Goal: Book appointment/travel/reservation

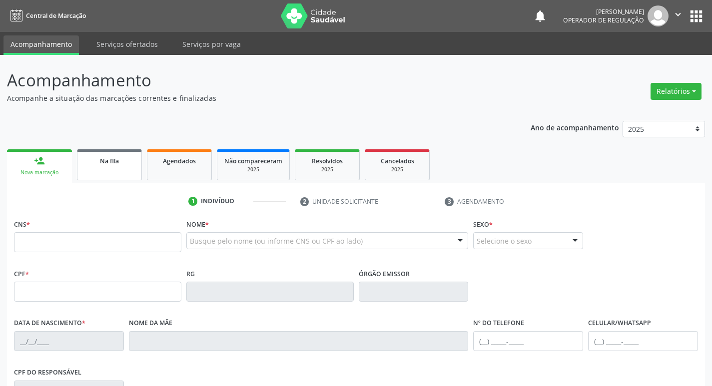
click at [103, 161] on span "Na fila" at bounding box center [109, 161] width 19 height 8
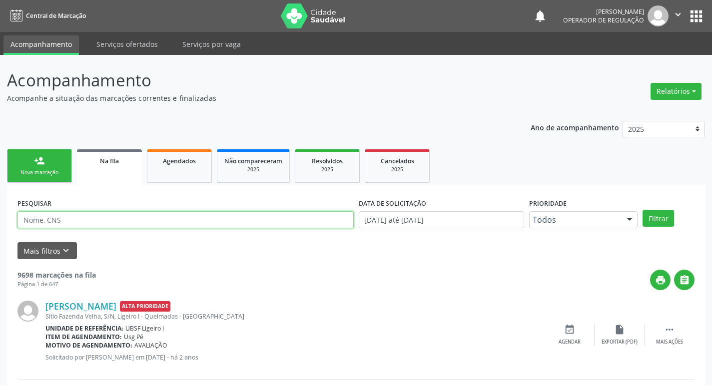
click at [122, 217] on input "text" at bounding box center [185, 219] width 336 height 17
type input "700702908721471"
click at [643, 210] on button "Filtrar" at bounding box center [658, 218] width 31 height 17
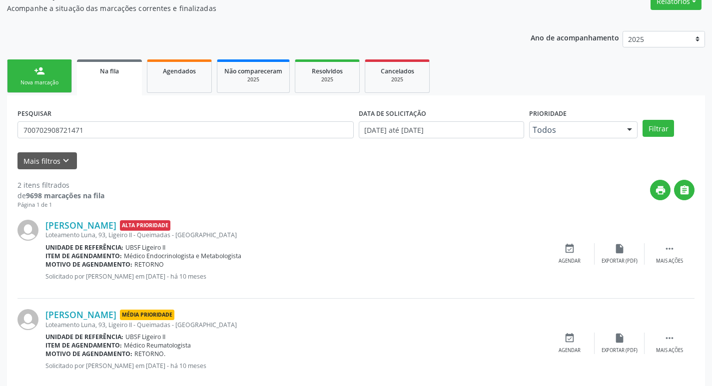
scroll to position [109, 0]
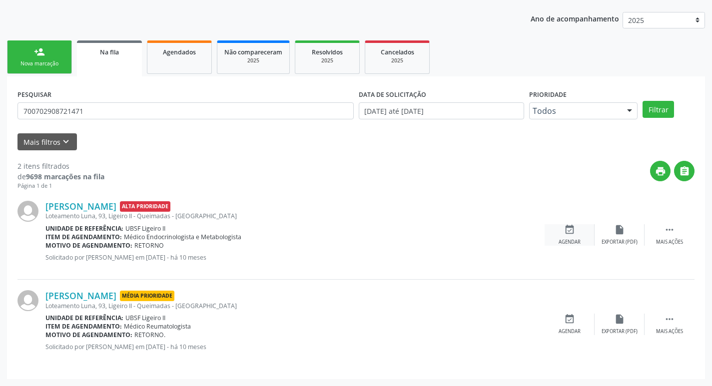
click at [571, 235] on div "event_available Agendar" at bounding box center [570, 234] width 50 height 21
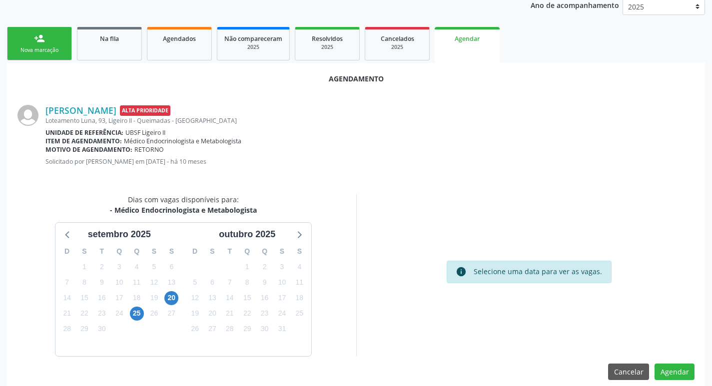
scroll to position [134, 0]
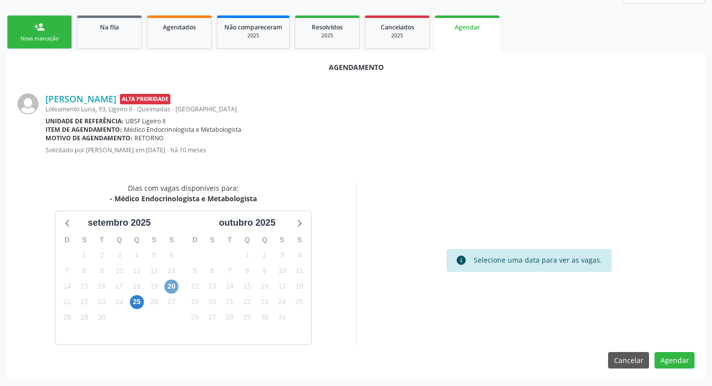
click at [171, 289] on span "20" at bounding box center [171, 287] width 14 height 14
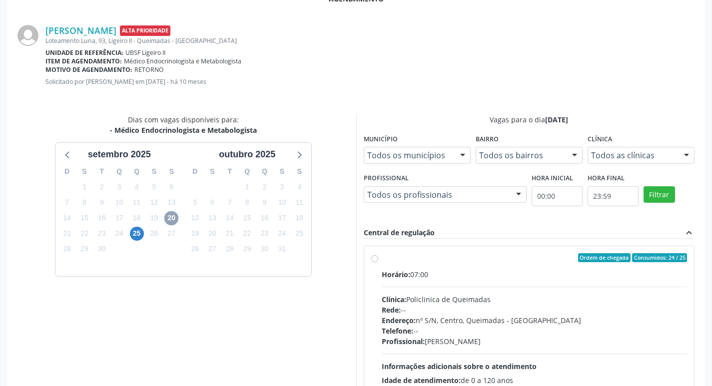
scroll to position [278, 0]
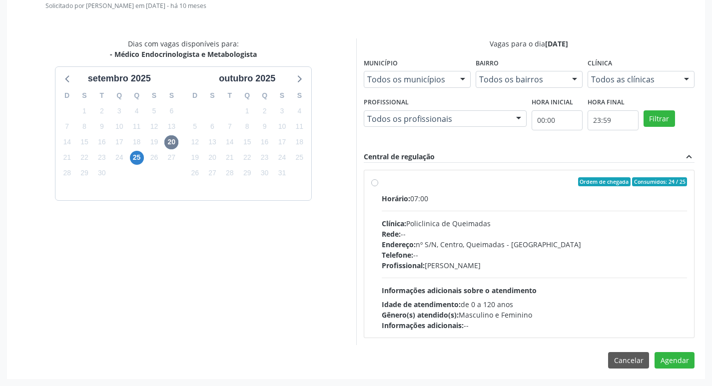
click at [532, 190] on label "Ordem de chegada Consumidos: 24 / 25 Horário: 07:00 Clínica: Policlinica de Que…" at bounding box center [535, 253] width 306 height 153
click at [378, 186] on input "Ordem de chegada Consumidos: 24 / 25 Horário: 07:00 Clínica: Policlinica de Que…" at bounding box center [374, 181] width 7 height 9
radio input "true"
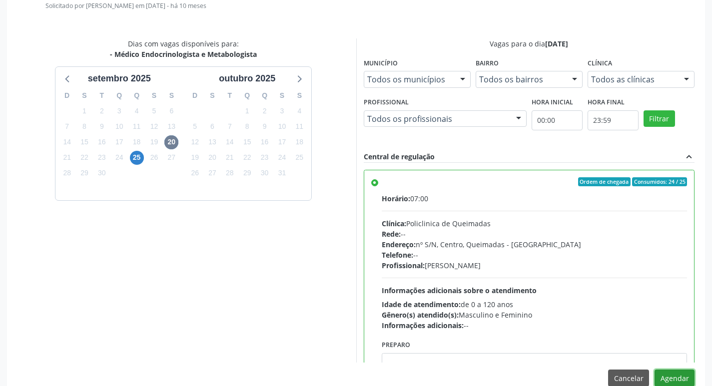
click at [676, 378] on button "Agendar" at bounding box center [675, 378] width 40 height 17
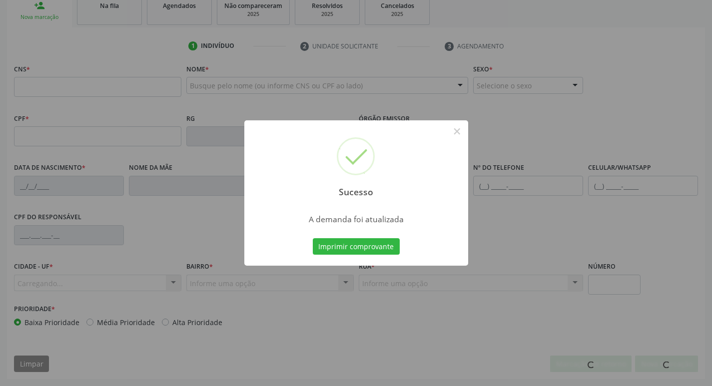
scroll to position [155, 0]
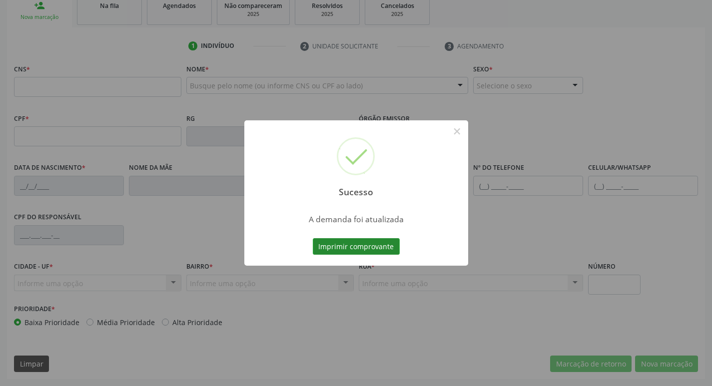
click at [353, 242] on button "Imprimir comprovante" at bounding box center [356, 246] width 87 height 17
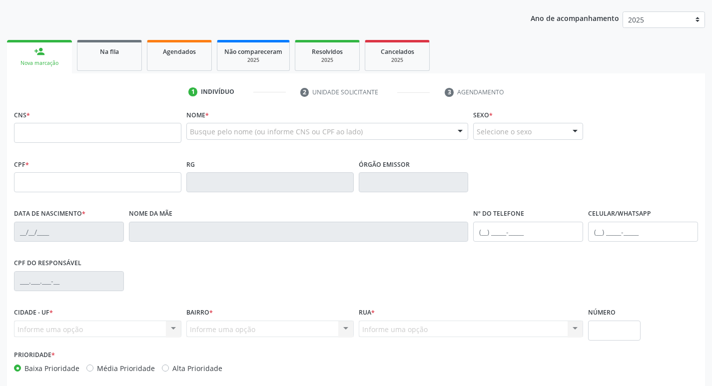
scroll to position [55, 0]
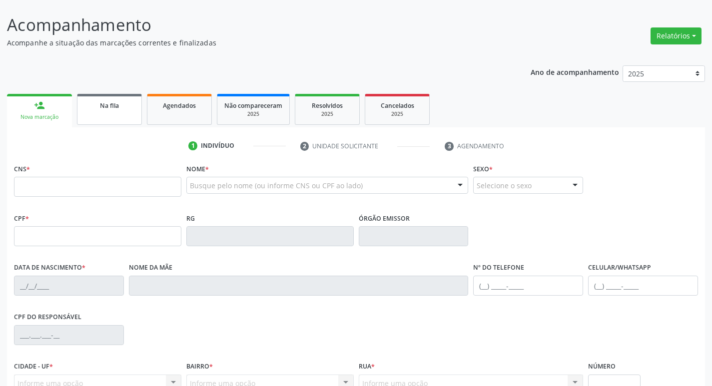
click at [96, 118] on link "Na fila" at bounding box center [109, 109] width 65 height 31
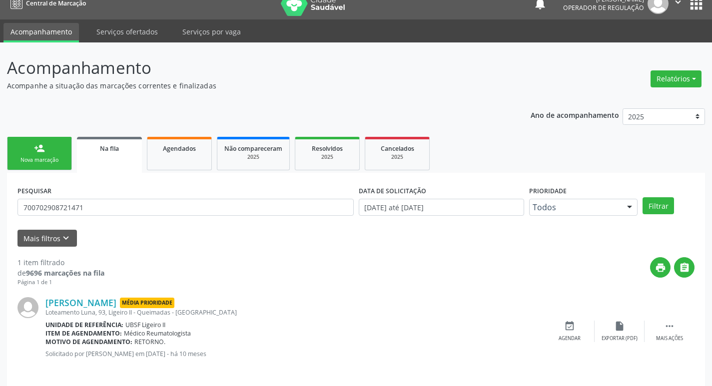
scroll to position [19, 0]
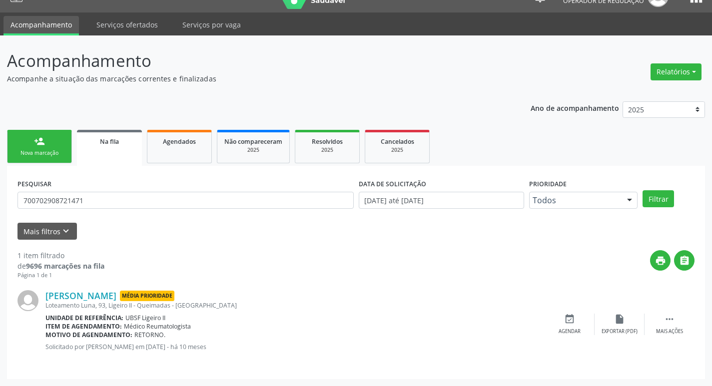
click at [35, 148] on link "person_add Nova marcação" at bounding box center [39, 146] width 65 height 33
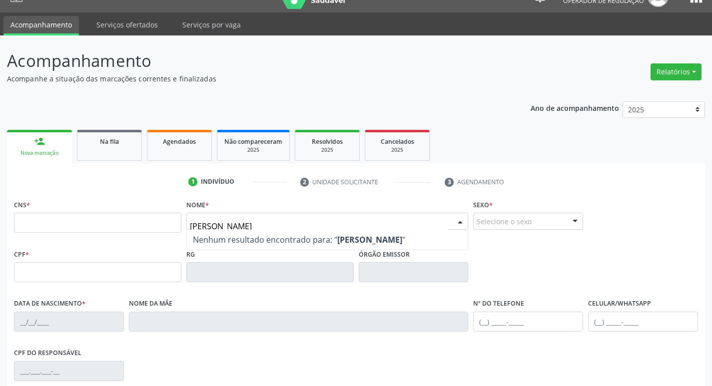
type input "[PERSON_NAME]"
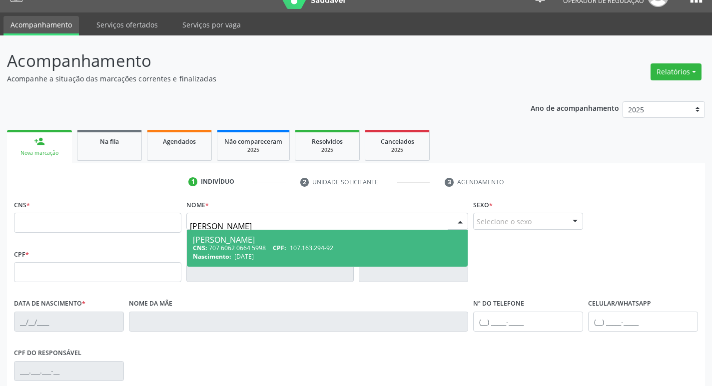
click at [396, 252] on div "Nascimento: [DATE]" at bounding box center [327, 256] width 269 height 8
type input "707 6062 0664 5998"
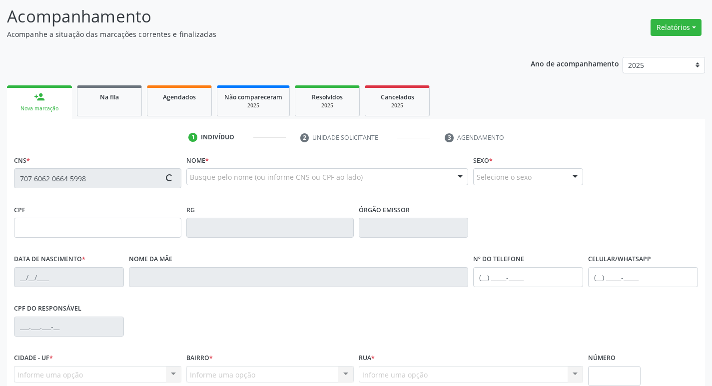
scroll to position [155, 0]
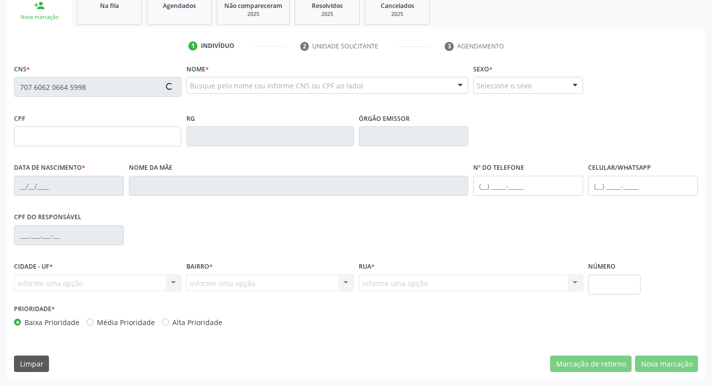
type input "107.163.294-92"
type input "[DATE]"
type input "[PERSON_NAME]"
type input "[PHONE_NUMBER]"
type input "023.752.074-59"
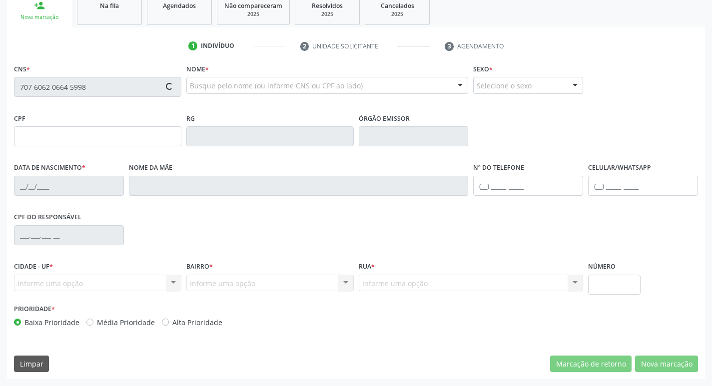
type input "18"
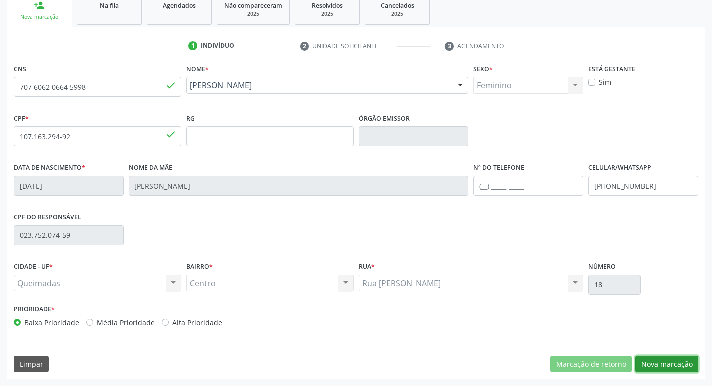
click at [652, 362] on button "Nova marcação" at bounding box center [666, 364] width 63 height 17
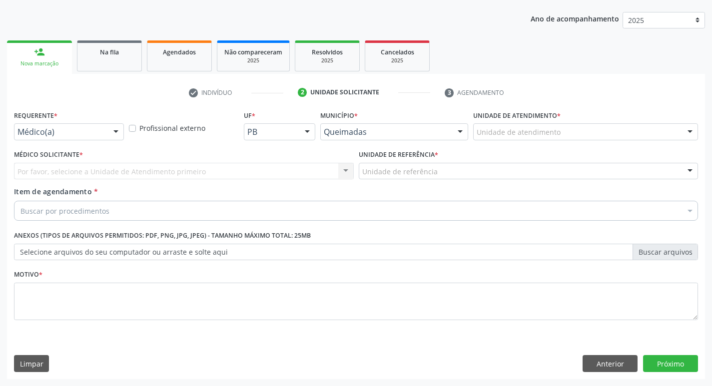
scroll to position [109, 0]
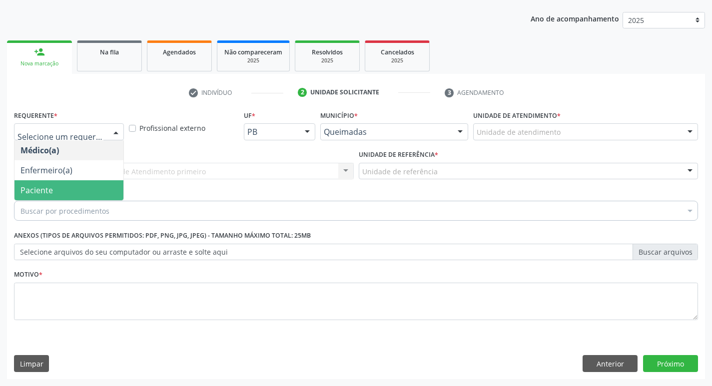
click at [31, 197] on span "Paciente" at bounding box center [68, 190] width 109 height 20
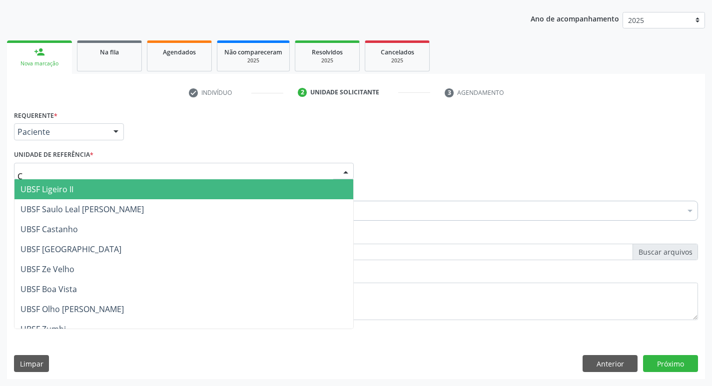
type input "CE"
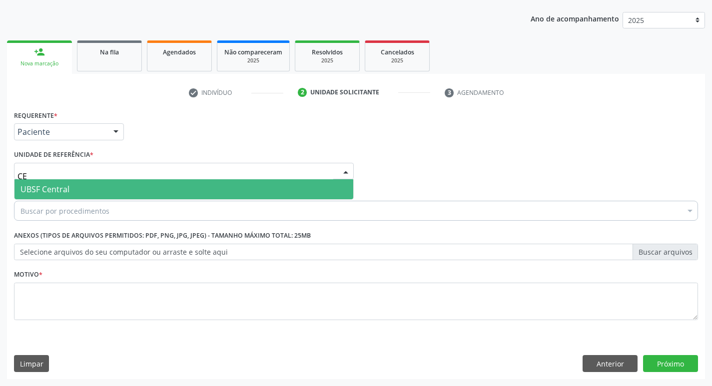
click at [40, 191] on span "UBSF Central" at bounding box center [44, 189] width 49 height 11
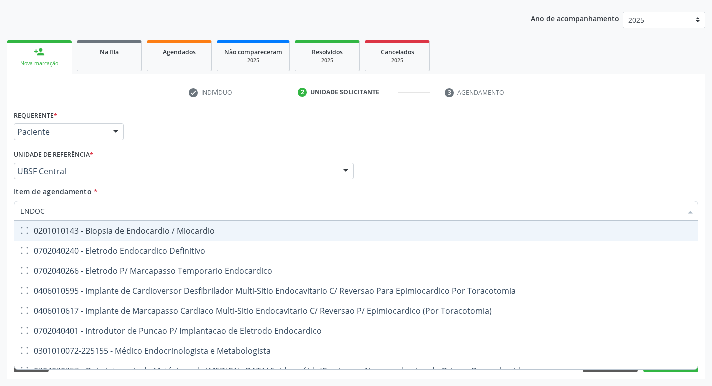
type input "ENDOCR"
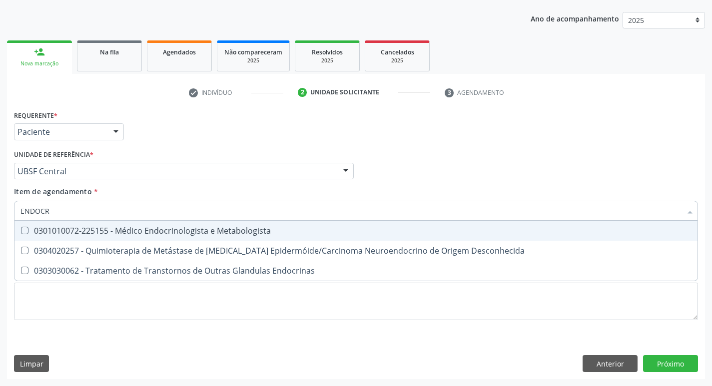
click at [55, 230] on div "0301010072-225155 - Médico Endocrinologista e Metabologista" at bounding box center [355, 231] width 671 height 8
checkbox Metabologista "true"
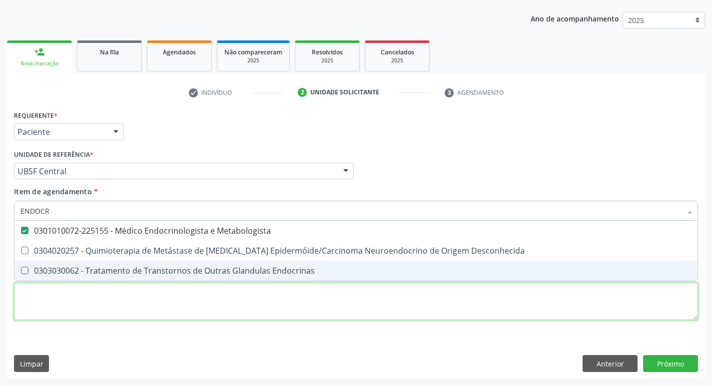
click at [40, 297] on div "Requerente * Paciente Médico(a) Enfermeiro(a) Paciente Nenhum resultado encontr…" at bounding box center [356, 221] width 684 height 226
checkbox Desconhecida "true"
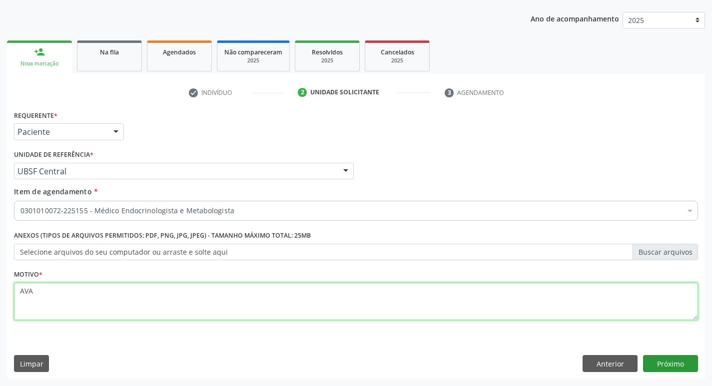
type textarea "AVA"
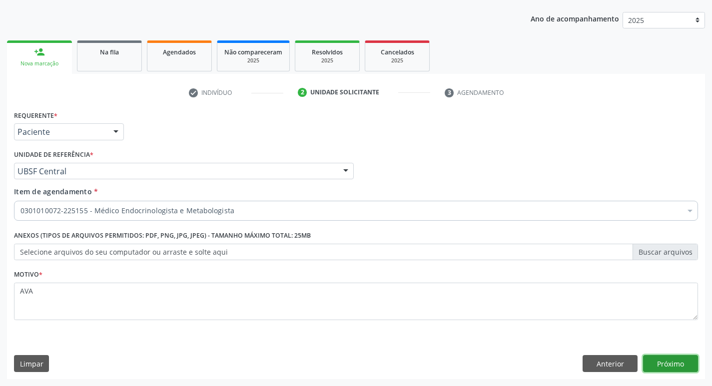
click at [647, 366] on button "Próximo" at bounding box center [670, 363] width 55 height 17
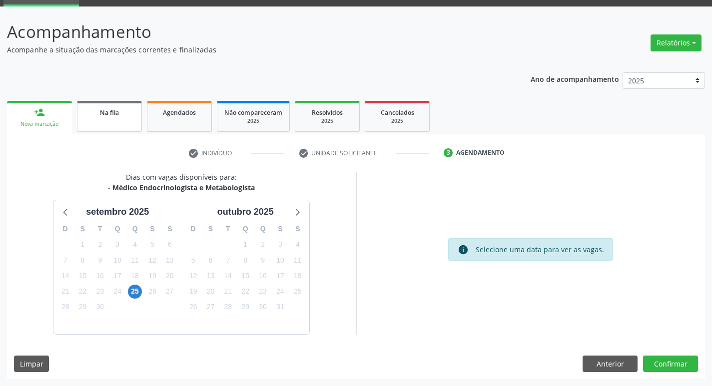
click at [93, 124] on link "Na fila" at bounding box center [109, 116] width 65 height 31
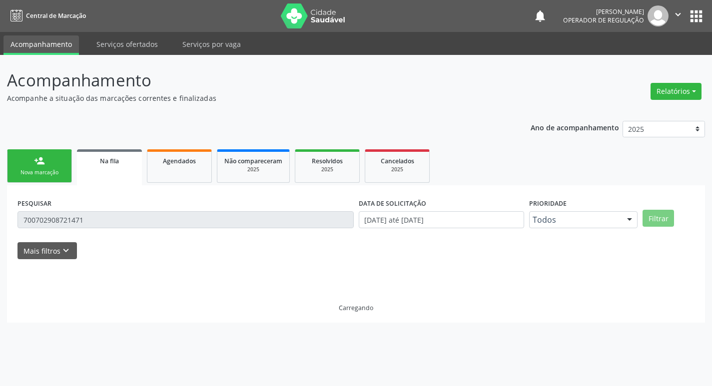
scroll to position [0, 0]
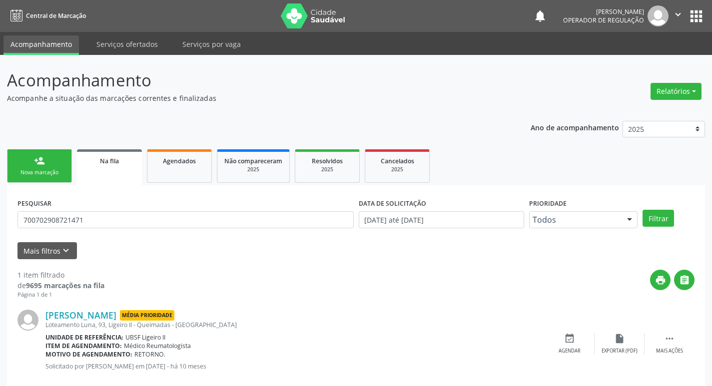
click at [77, 149] on link "Na fila" at bounding box center [109, 167] width 65 height 36
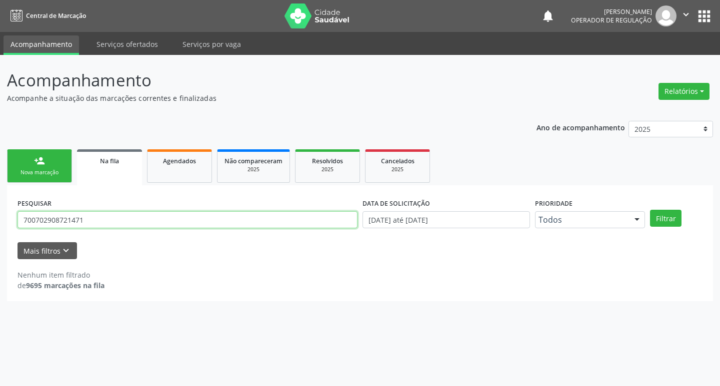
click at [103, 220] on input "700702908721471" at bounding box center [187, 219] width 340 height 17
click at [94, 218] on input "text" at bounding box center [187, 219] width 340 height 17
type input "705200493145471"
click at [650, 210] on button "Filtrar" at bounding box center [665, 218] width 31 height 17
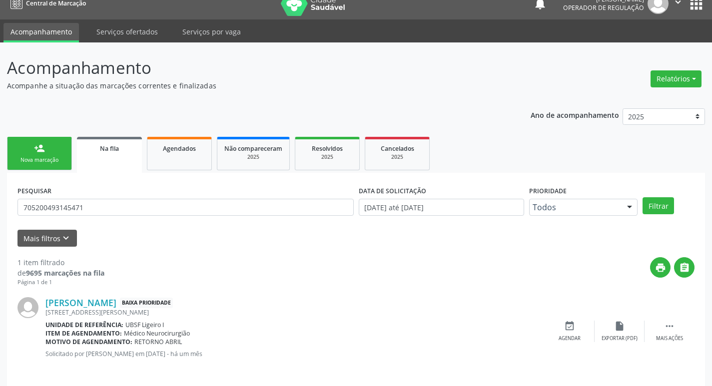
scroll to position [19, 0]
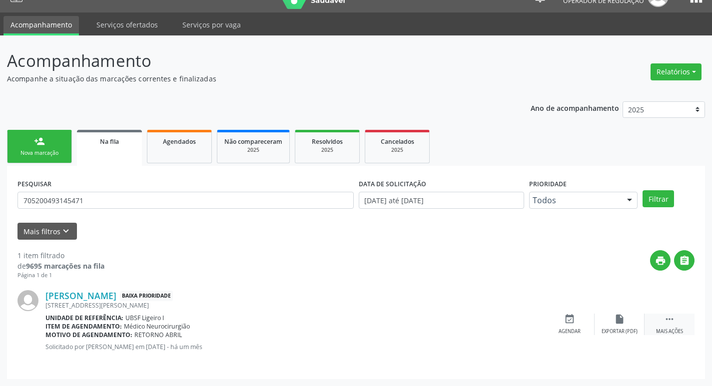
click at [674, 318] on icon "" at bounding box center [669, 319] width 11 height 11
click at [614, 320] on icon "edit" at bounding box center [619, 319] width 11 height 11
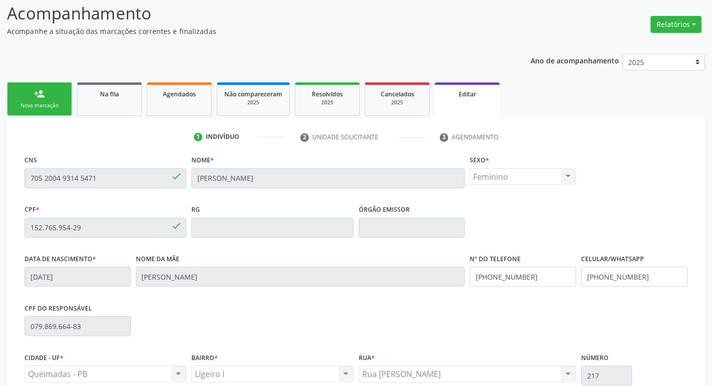
scroll to position [169, 0]
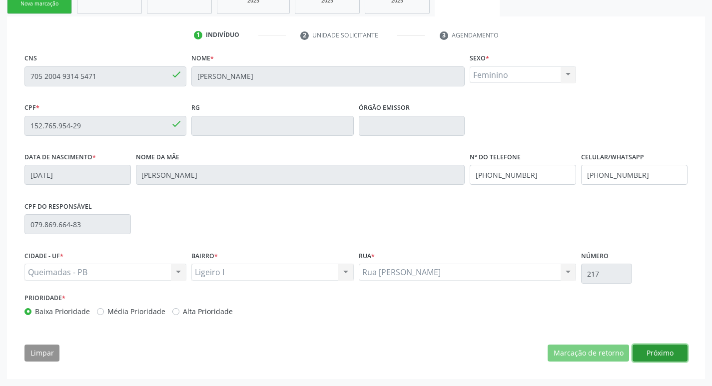
click at [659, 358] on button "Próximo" at bounding box center [660, 353] width 55 height 17
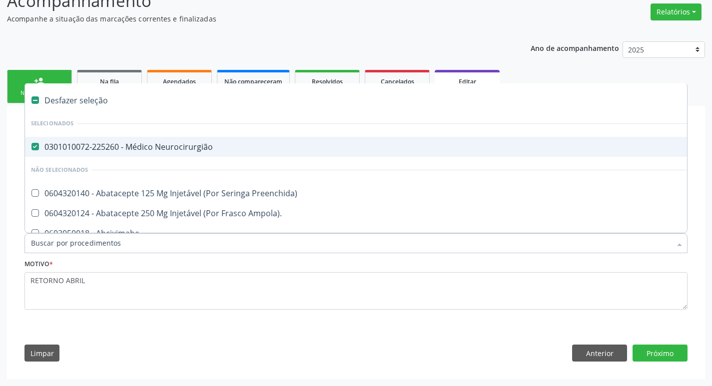
click at [243, 143] on div "0301010072-225260 - Médico Neurocirurgião" at bounding box center [420, 147] width 778 height 8
checkbox Neurocirurgião "false"
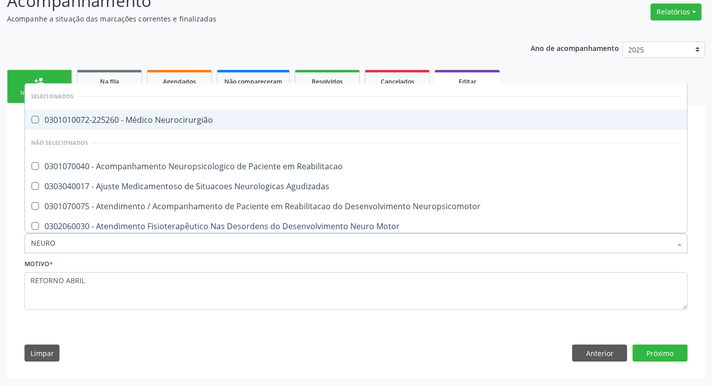
type input "NEUROP"
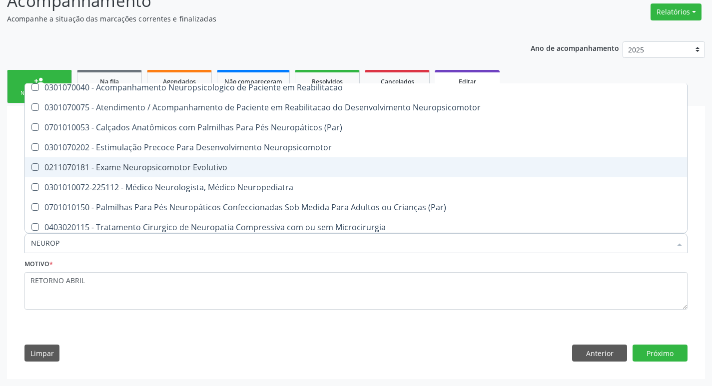
scroll to position [50, 0]
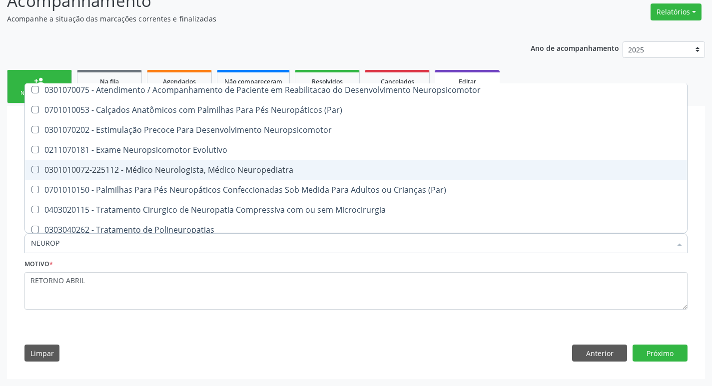
click at [244, 169] on div "0301010072-225112 - Médico Neurologista, Médico Neuropediatra" at bounding box center [356, 170] width 650 height 8
checkbox Neuropediatra "true"
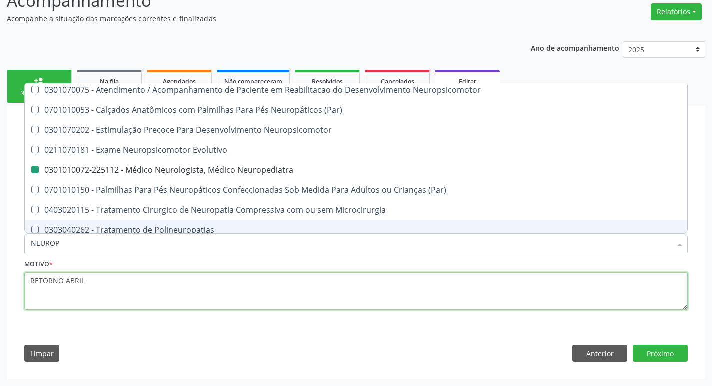
click at [176, 299] on textarea "RETORNO ABRIL" at bounding box center [355, 291] width 663 height 38
checkbox Reabilitacao "true"
checkbox Neuropediatra "false"
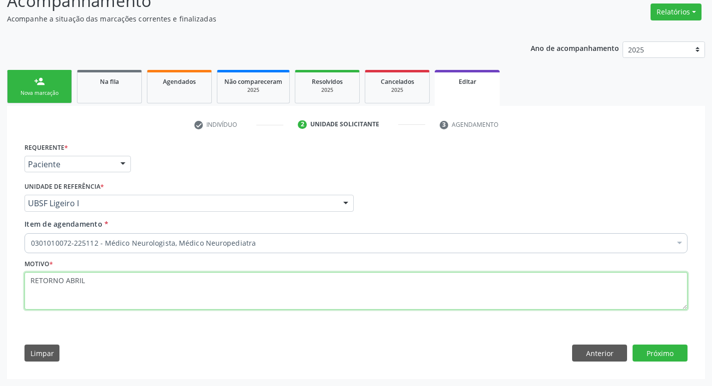
scroll to position [0, 0]
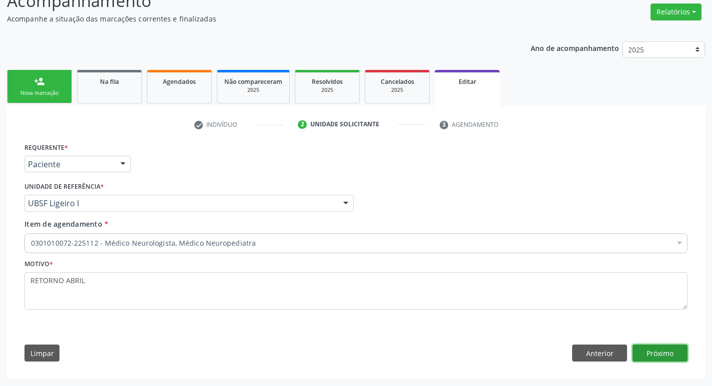
click at [672, 355] on button "Próximo" at bounding box center [660, 353] width 55 height 17
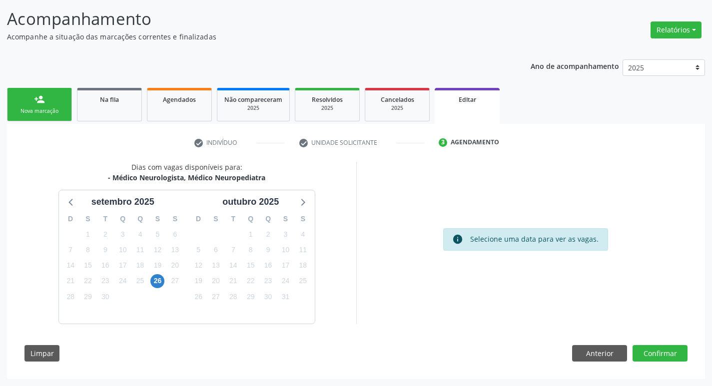
click at [162, 295] on div "3" at bounding box center [157, 296] width 17 height 15
click at [160, 289] on div "3" at bounding box center [157, 296] width 17 height 15
click at [160, 280] on span "26" at bounding box center [157, 281] width 14 height 14
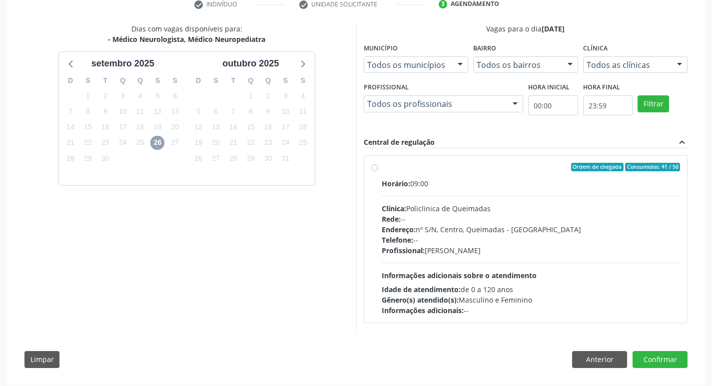
scroll to position [206, 0]
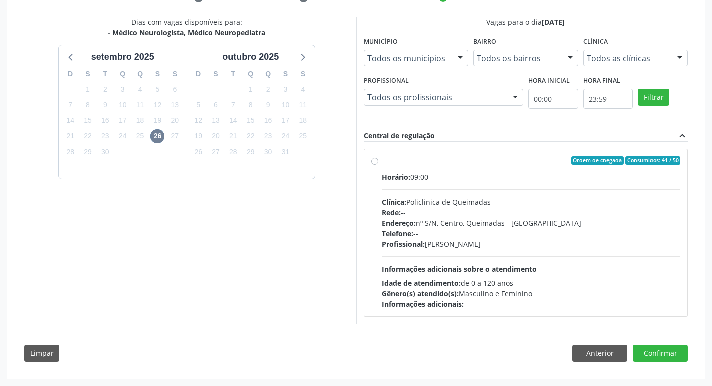
click at [560, 208] on div "Rede: --" at bounding box center [531, 212] width 299 height 10
click at [378, 165] on input "Ordem de chegada Consumidos: 41 / 50 Horário: 09:00 Clínica: Policlinica de Que…" at bounding box center [374, 160] width 7 height 9
radio input "true"
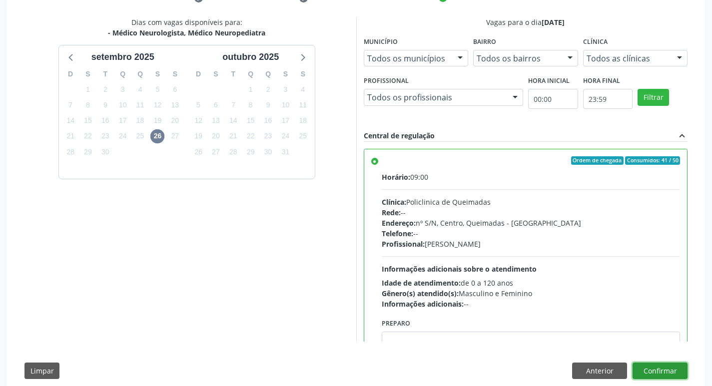
click at [670, 371] on button "Confirmar" at bounding box center [660, 371] width 55 height 17
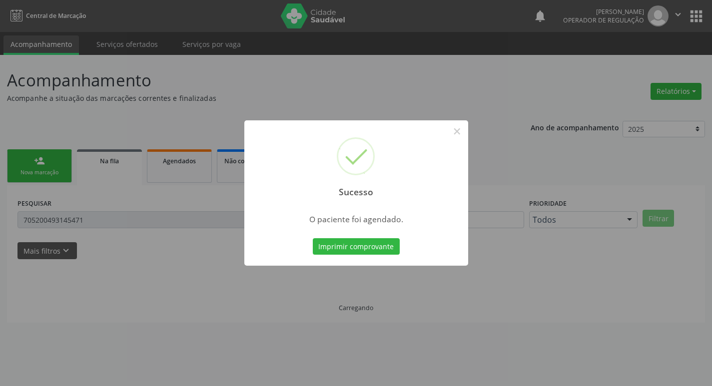
scroll to position [0, 0]
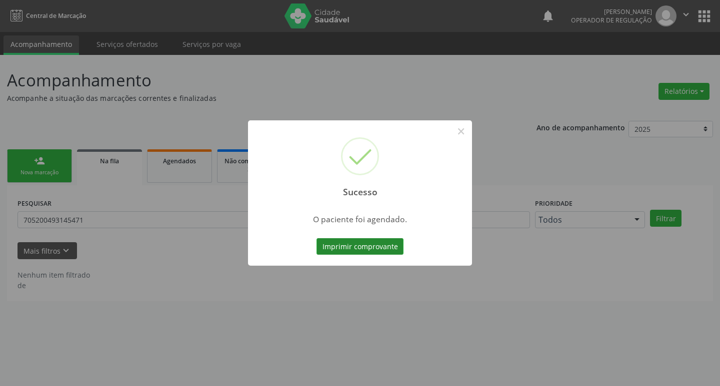
click at [387, 248] on button "Imprimir comprovante" at bounding box center [359, 246] width 87 height 17
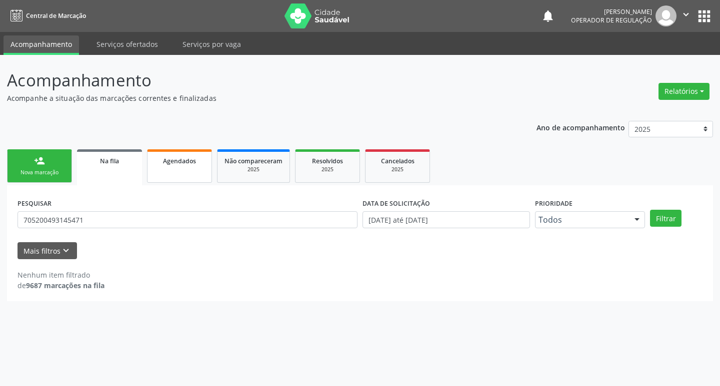
click at [199, 165] on div "Agendados" at bounding box center [179, 160] width 50 height 10
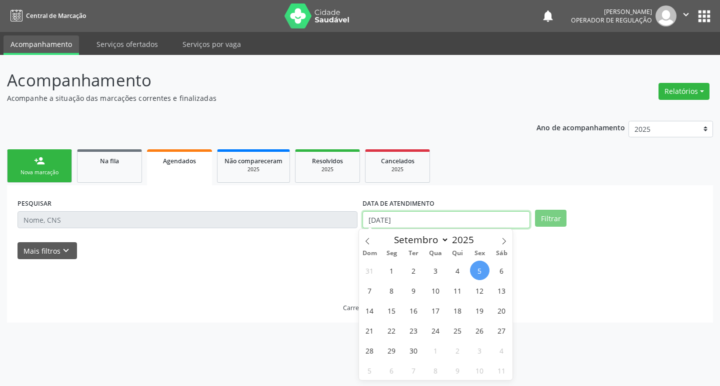
click at [482, 218] on input "[DATE]" at bounding box center [445, 219] width 167 height 17
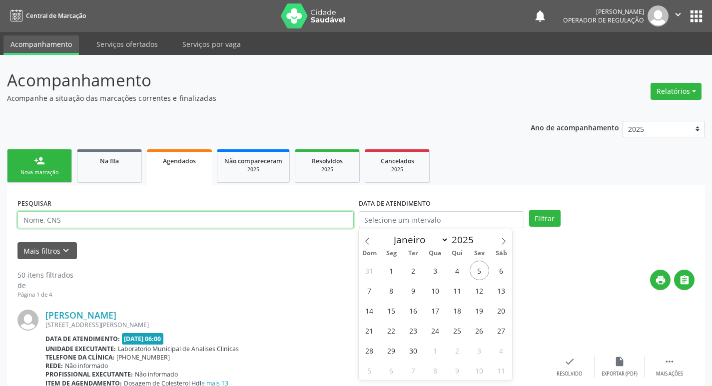
click at [65, 217] on input "text" at bounding box center [185, 219] width 336 height 17
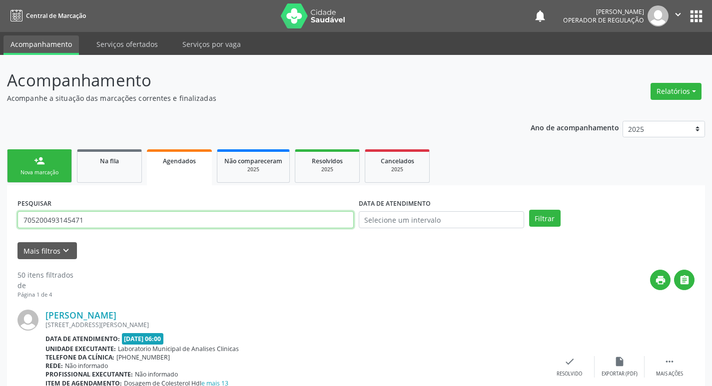
type input "705200493145471"
click at [529, 210] on button "Filtrar" at bounding box center [544, 218] width 31 height 17
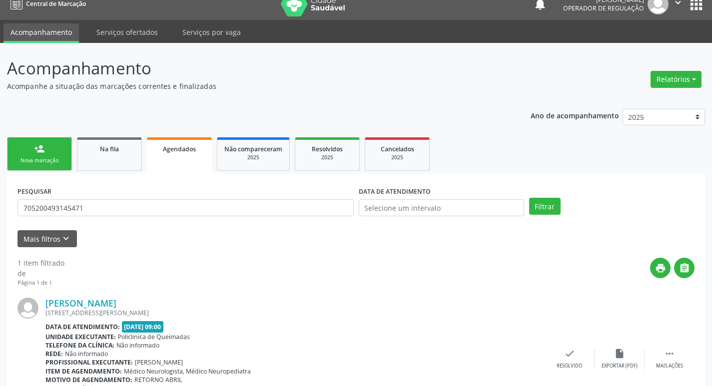
scroll to position [74, 0]
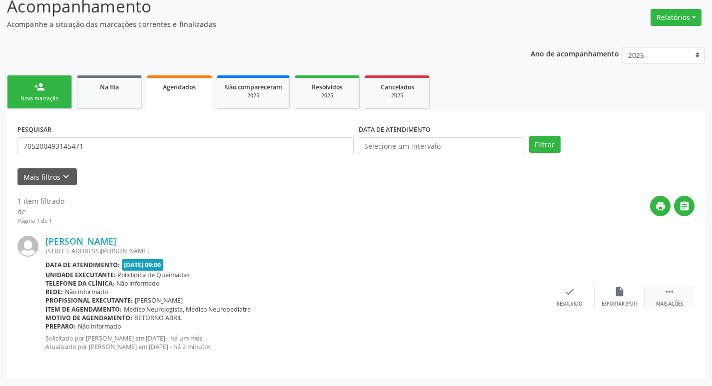
click at [681, 295] on div " Mais ações" at bounding box center [670, 296] width 50 height 21
click at [474, 290] on icon "print" at bounding box center [469, 291] width 11 height 11
click at [476, 297] on div "print Imprimir" at bounding box center [470, 296] width 50 height 21
click at [107, 102] on link "Na fila" at bounding box center [109, 91] width 65 height 33
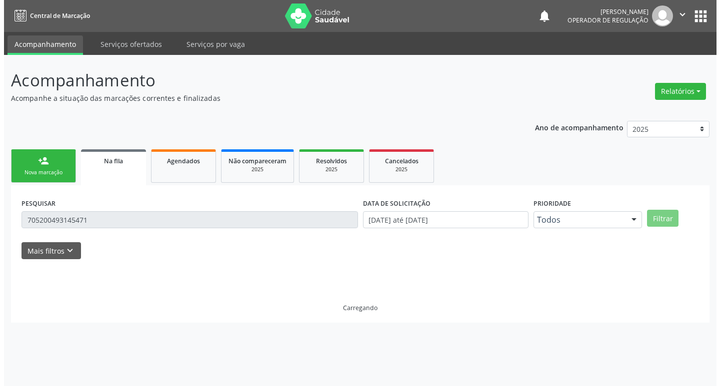
scroll to position [0, 0]
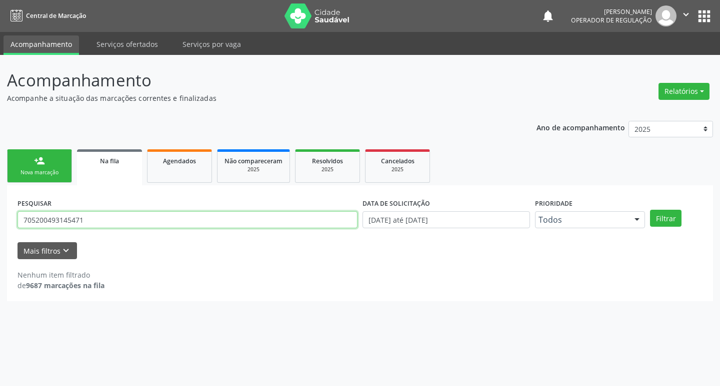
click at [83, 219] on input "705200493145471" at bounding box center [187, 219] width 340 height 17
type input "703103390529460"
click at [650, 210] on button "Filtrar" at bounding box center [665, 218] width 31 height 17
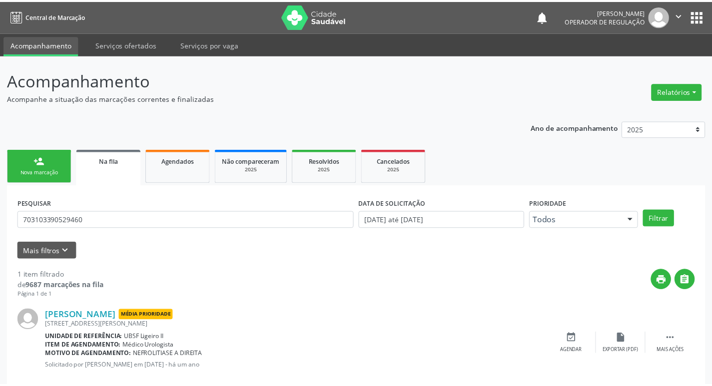
scroll to position [19, 0]
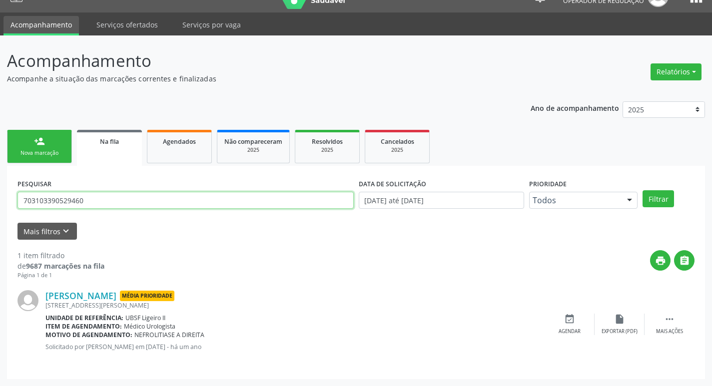
click at [138, 198] on input "703103390529460" at bounding box center [185, 200] width 336 height 17
click at [42, 144] on div "person_add" at bounding box center [39, 141] width 11 height 11
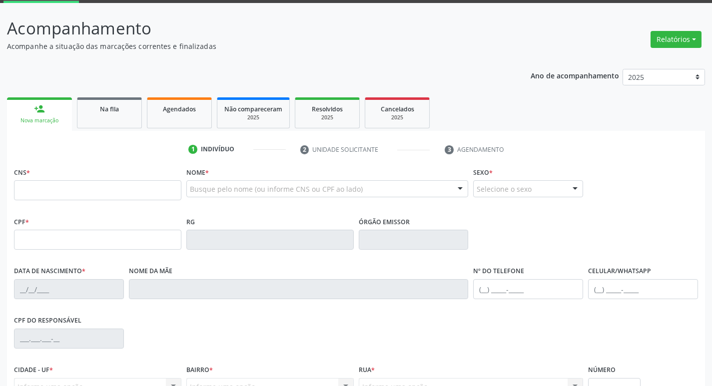
scroll to position [69, 0]
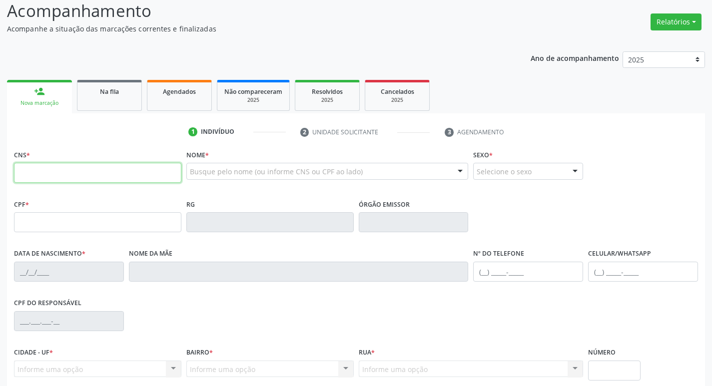
click at [76, 177] on input "text" at bounding box center [97, 173] width 167 height 20
paste input "703 1033 9052 9460"
type input "703 1033 9052 9460"
type input "041.928.674-86"
type input "[DATE]"
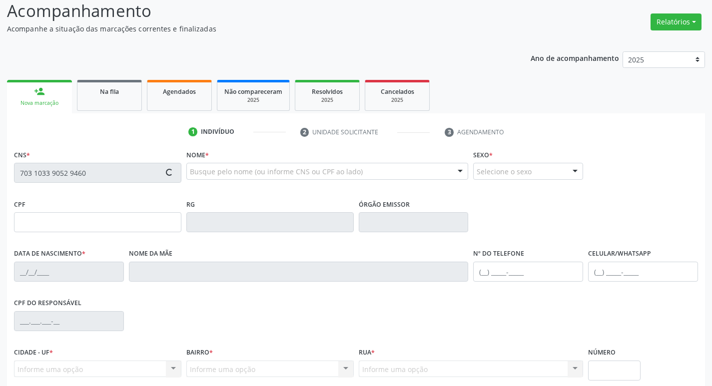
type input "[PERSON_NAME]"
type input "[PHONE_NUMBER]"
type input "59"
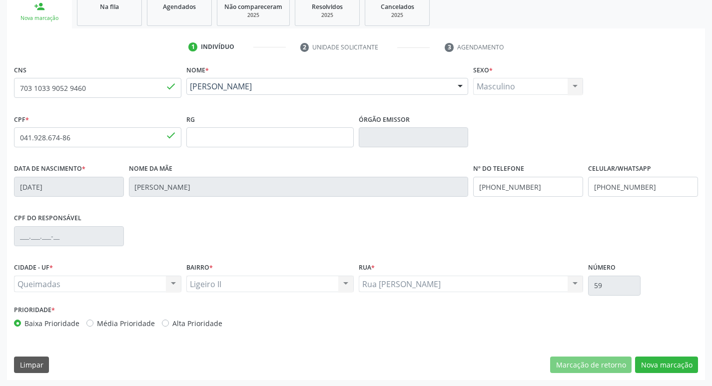
scroll to position [155, 0]
click at [672, 364] on button "Nova marcação" at bounding box center [666, 364] width 63 height 17
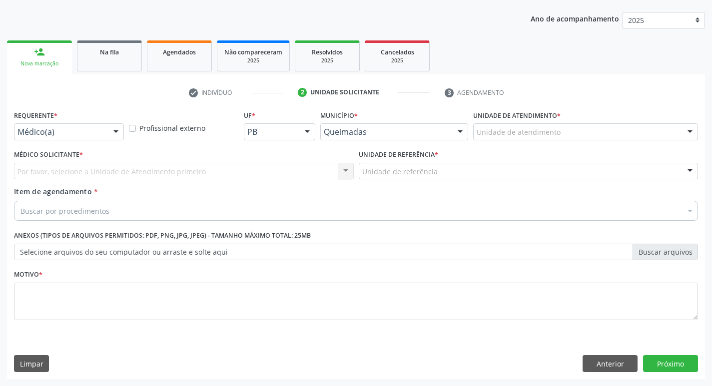
scroll to position [109, 0]
click at [69, 141] on div "Requerente * Médico(a) Médico(a) Enfermeiro(a) Paciente Nenhum resultado encont…" at bounding box center [68, 127] width 115 height 39
click at [90, 116] on div "Requerente * Médico(a) Médico(a) Enfermeiro(a) Paciente Nenhum resultado encont…" at bounding box center [69, 124] width 110 height 32
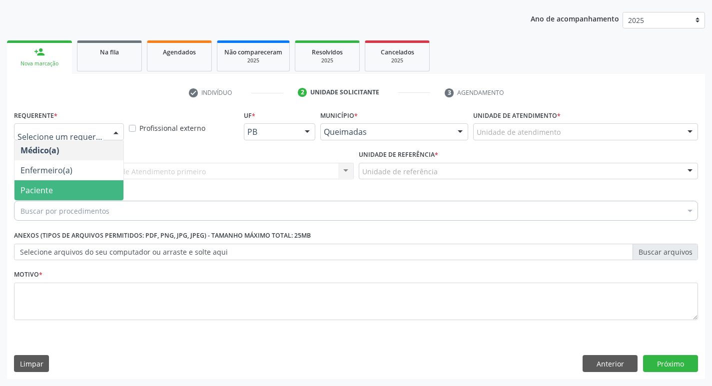
click at [42, 185] on span "Paciente" at bounding box center [36, 190] width 32 height 11
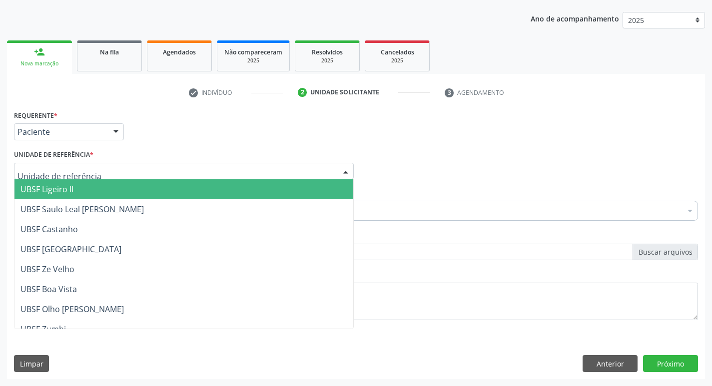
click at [55, 182] on span "UBSF Ligeiro II" at bounding box center [183, 189] width 339 height 20
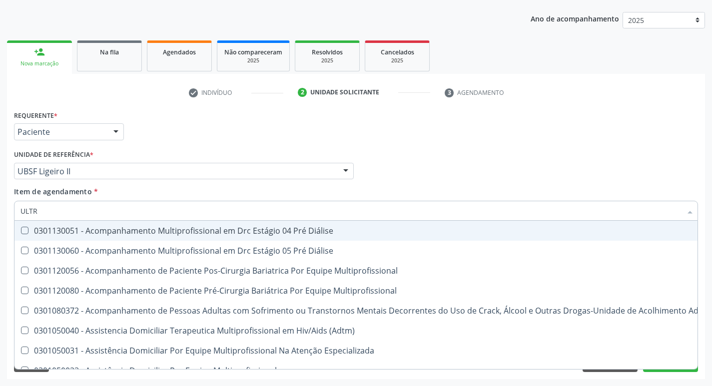
type input "ULTRA"
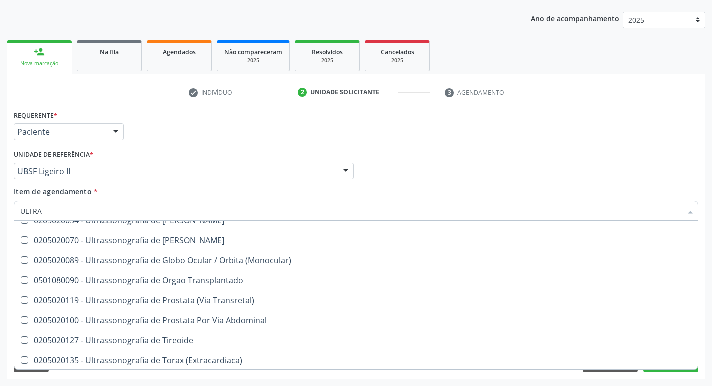
scroll to position [331, 0]
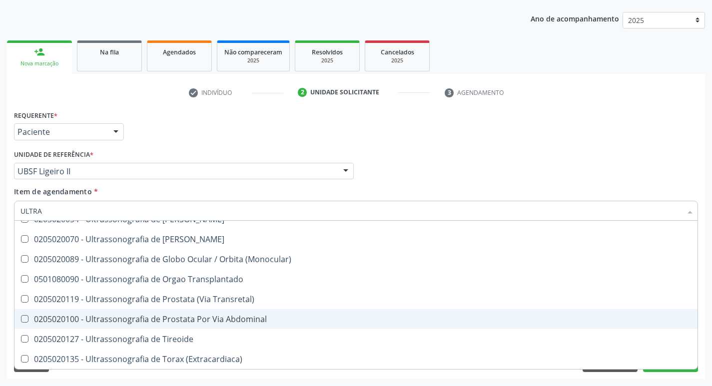
click at [151, 315] on div "0205020100 - Ultrassonografia de Prostata Por Via Abdominal" at bounding box center [355, 319] width 671 height 8
checkbox Abdominal "true"
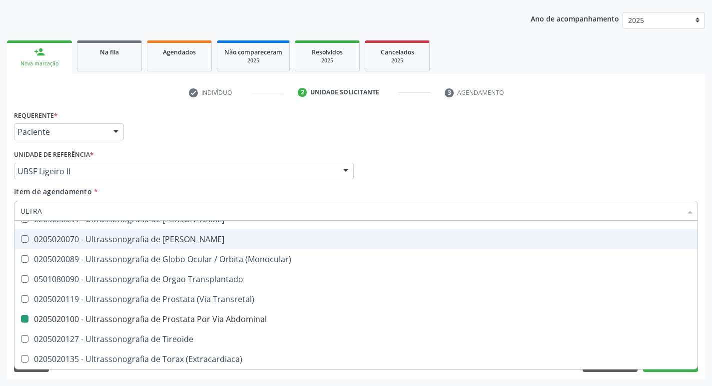
click at [188, 95] on li "check Indivíduo" at bounding box center [235, 92] width 109 height 17
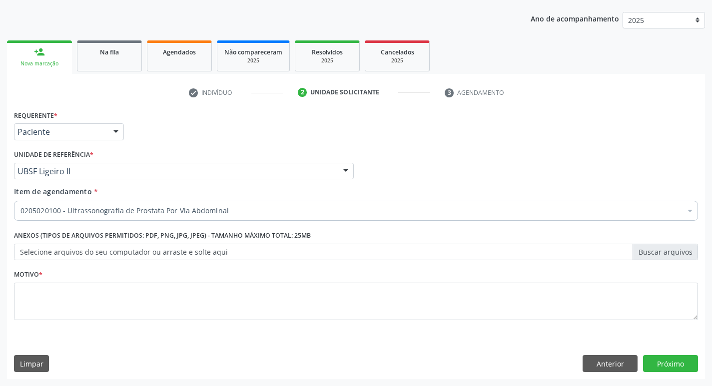
scroll to position [0, 0]
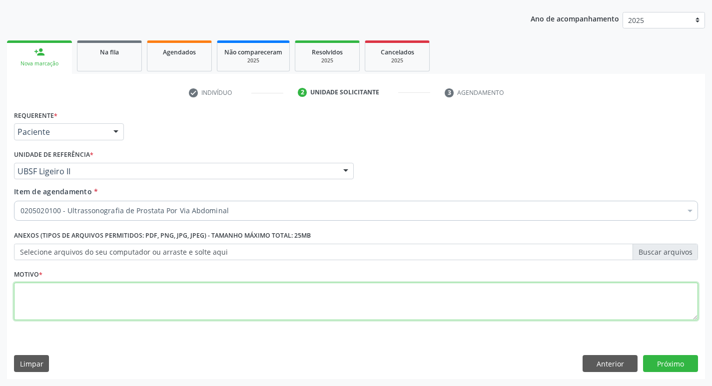
click at [152, 286] on textarea at bounding box center [356, 302] width 684 height 38
type textarea "AVALIAÇÃO"
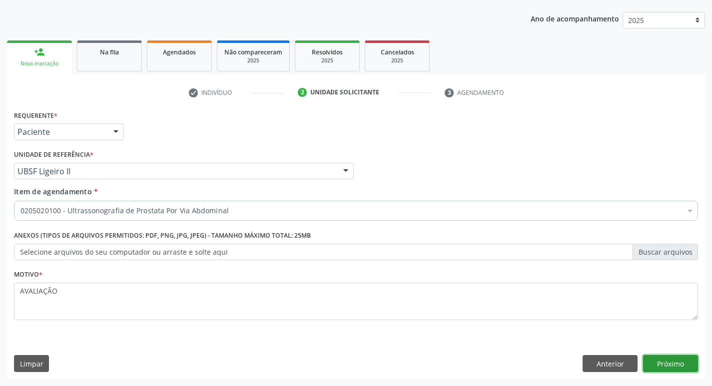
click at [679, 356] on button "Próximo" at bounding box center [670, 363] width 55 height 17
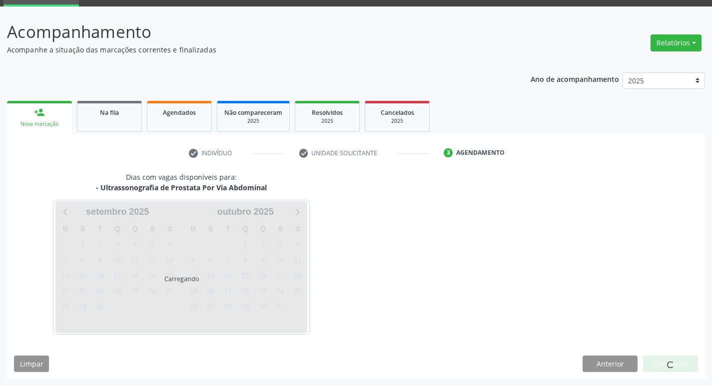
scroll to position [48, 0]
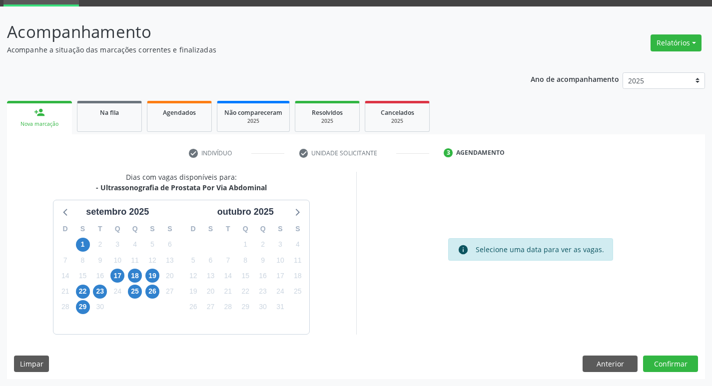
click at [118, 268] on div "17" at bounding box center [117, 275] width 14 height 15
click at [118, 274] on span "17" at bounding box center [117, 276] width 14 height 14
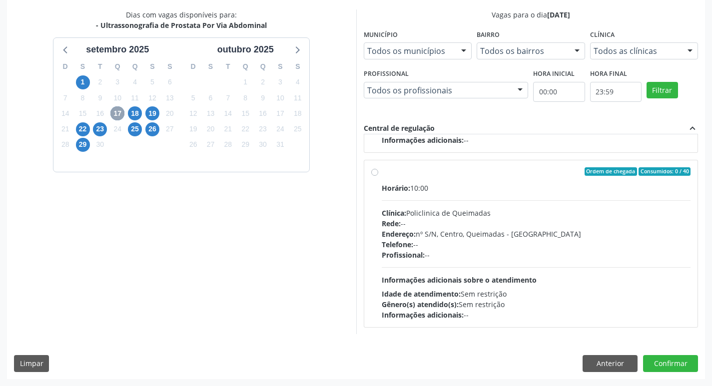
scroll to position [157, 0]
click at [538, 194] on div "Horário: 10:00 Clínica: Policlinica de Queimadas Rede: -- Endereço: nº S/N, Cen…" at bounding box center [536, 250] width 309 height 137
click at [378, 176] on input "Ordem de chegada Consumidos: 0 / 40 Horário: 10:00 Clínica: Policlinica de Quei…" at bounding box center [374, 171] width 7 height 9
radio input "true"
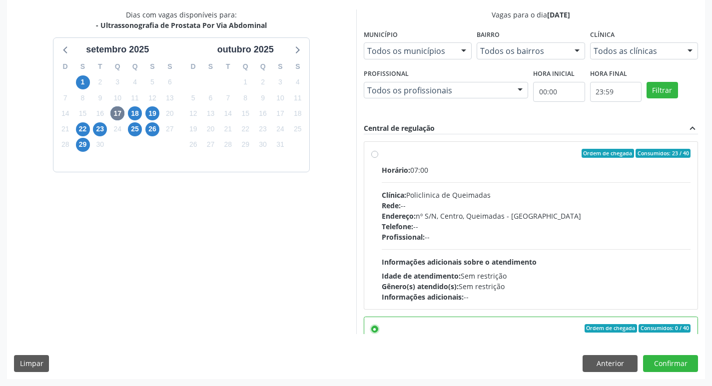
scroll to position [225, 0]
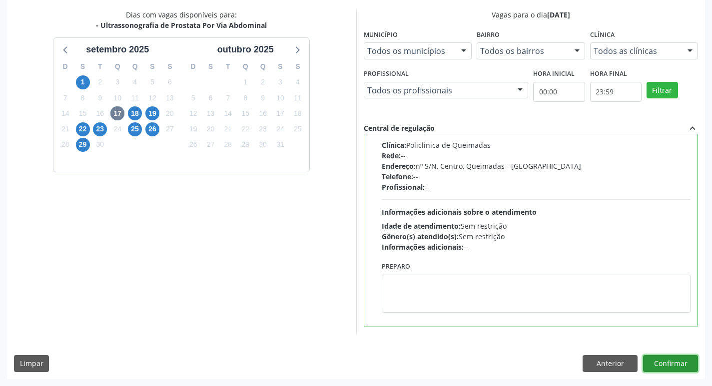
click at [675, 359] on button "Confirmar" at bounding box center [670, 363] width 55 height 17
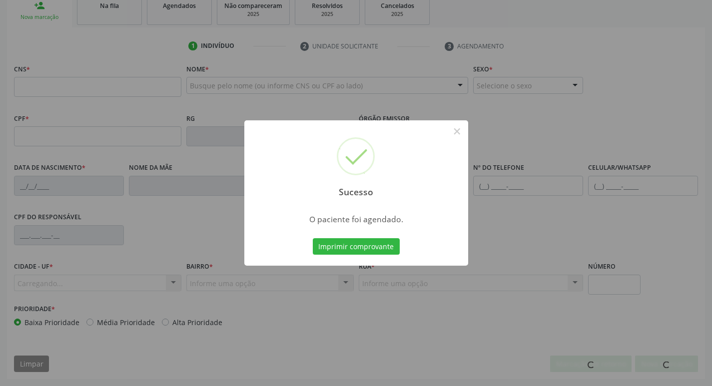
scroll to position [155, 0]
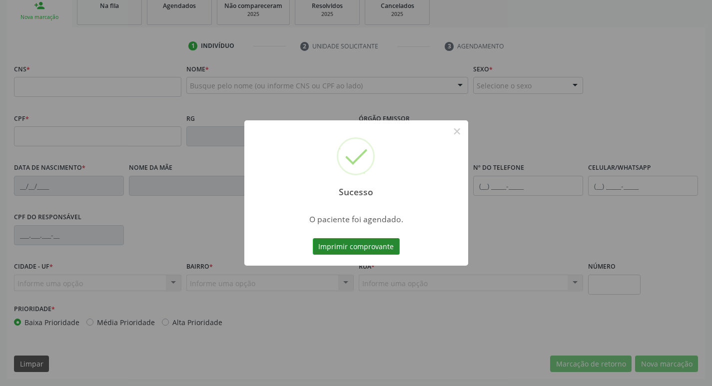
click at [343, 240] on button "Imprimir comprovante" at bounding box center [356, 246] width 87 height 17
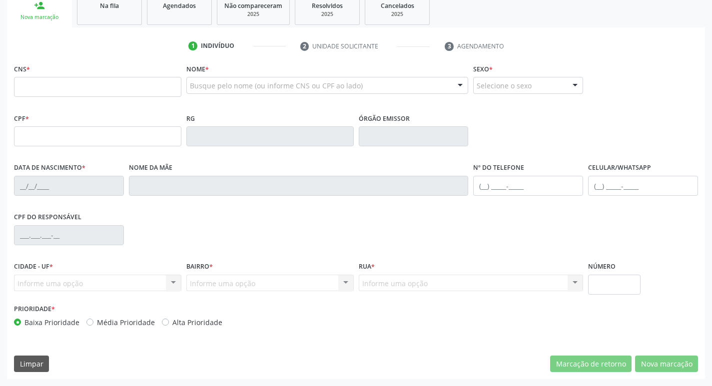
drag, startPoint x: 92, startPoint y: 112, endPoint x: 342, endPoint y: 65, distance: 254.3
click at [355, 65] on div "Nome * Busque pelo nome (ou informe CNS ou CPF ao lado) Nenhum resultado encont…" at bounding box center [327, 80] width 282 height 39
click at [95, 89] on input "text" at bounding box center [97, 87] width 167 height 20
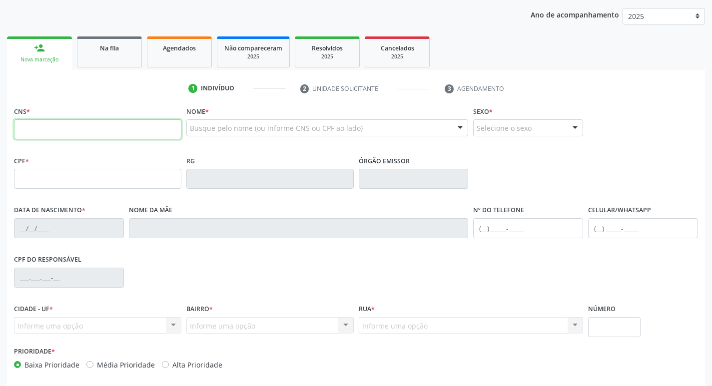
scroll to position [55, 0]
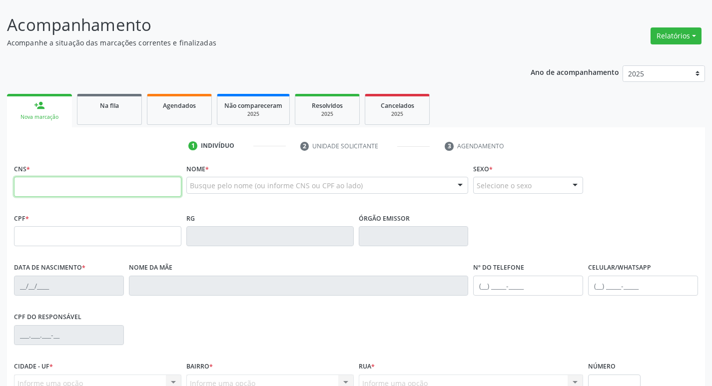
click at [106, 193] on input "text" at bounding box center [97, 187] width 167 height 20
click at [155, 187] on input "text" at bounding box center [97, 187] width 167 height 20
type input "702 3001 4007 2517"
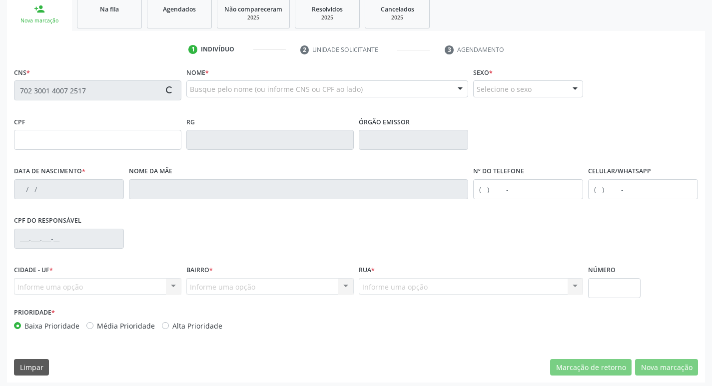
type input "[DATE]"
type input "[PERSON_NAME]"
type input "[PHONE_NUMBER]"
type input "044.471.454-56"
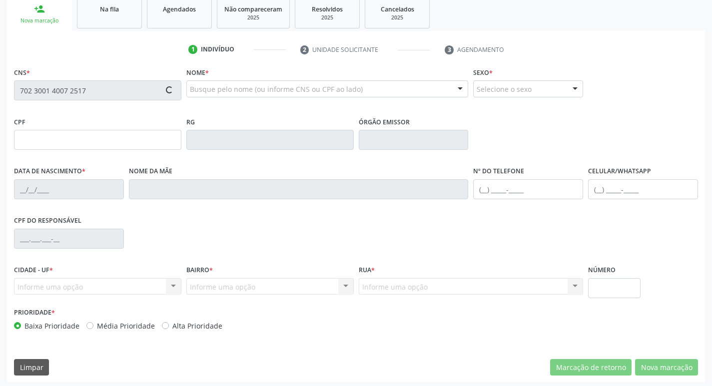
type input "S/N"
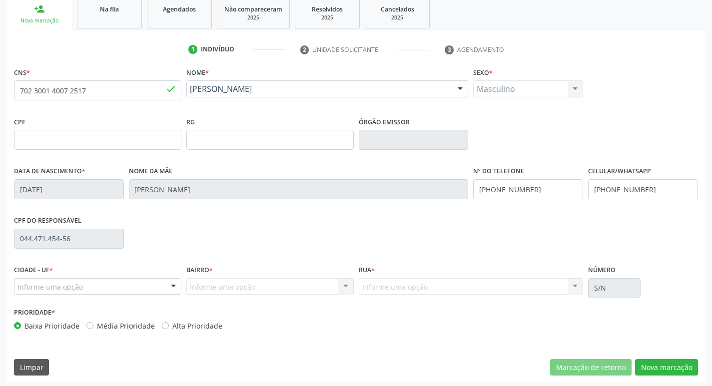
scroll to position [155, 0]
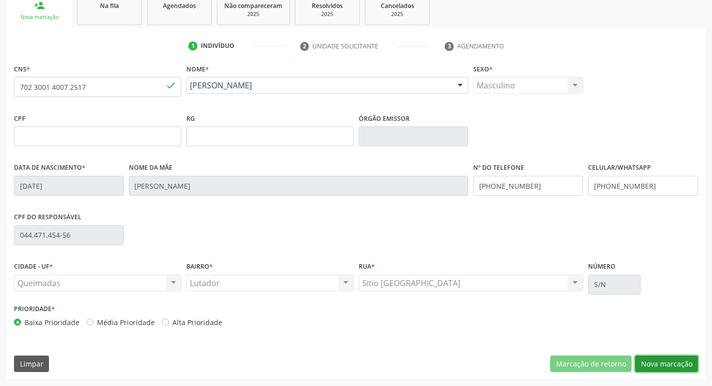
click at [641, 357] on button "Nova marcação" at bounding box center [666, 364] width 63 height 17
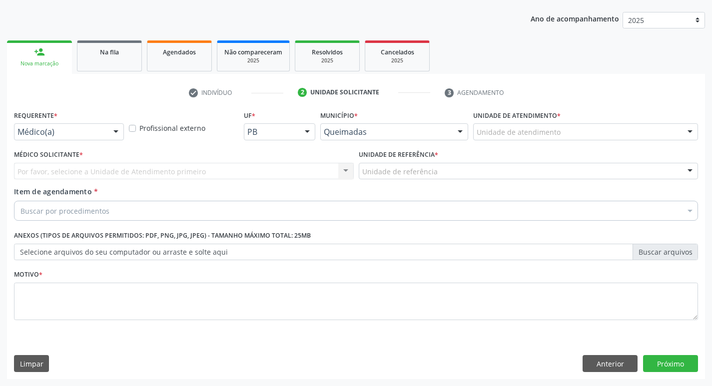
scroll to position [109, 0]
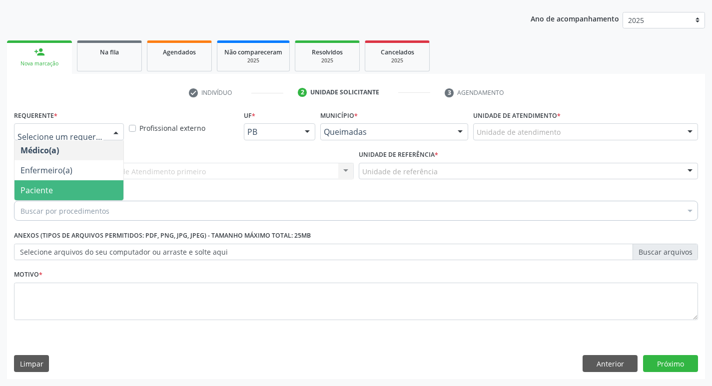
click at [56, 188] on span "Paciente" at bounding box center [68, 190] width 109 height 20
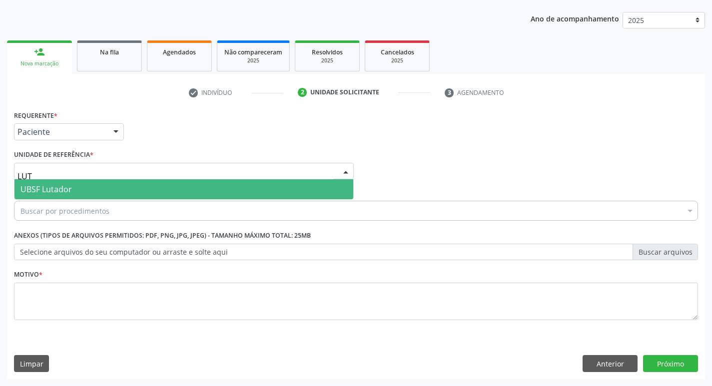
type input "LUTA"
click at [88, 184] on span "UBSF Lutador" at bounding box center [183, 189] width 339 height 20
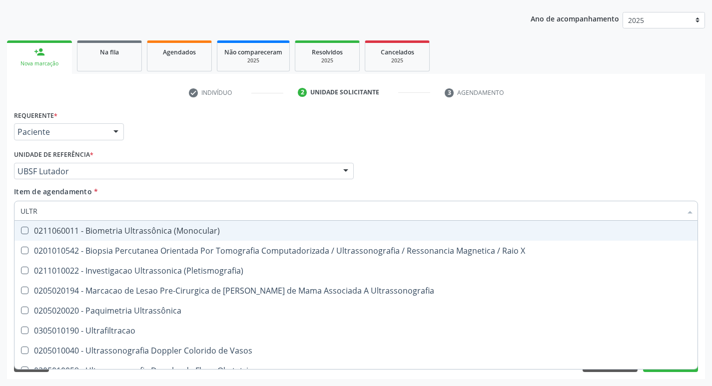
type input "ULTRA"
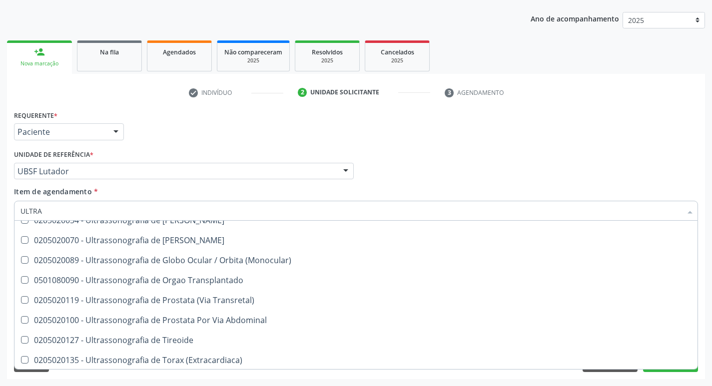
scroll to position [331, 0]
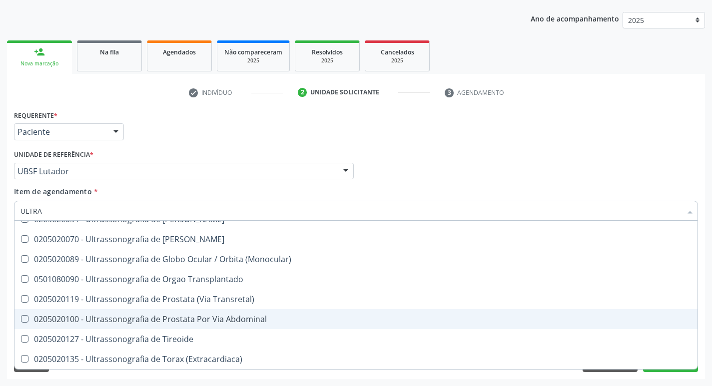
click at [265, 316] on div "0205020100 - Ultrassonografia de Prostata Por Via Abdominal" at bounding box center [355, 319] width 671 height 8
checkbox Abdominal "true"
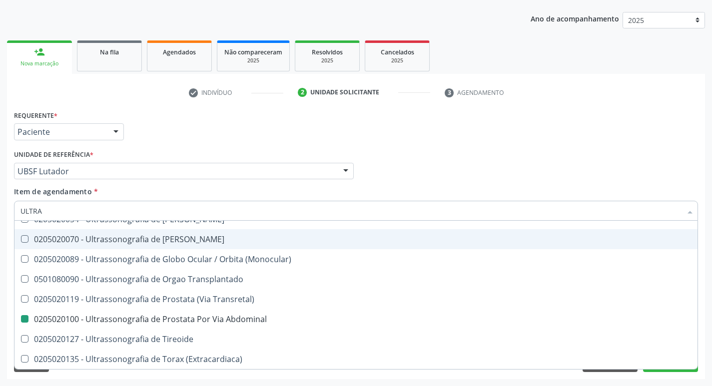
click at [408, 160] on div "Médico Solicitante Por favor, selecione a Unidade de Atendimento primeiro Nenhu…" at bounding box center [355, 166] width 689 height 39
checkbox X "true"
checkbox Abdominal "false"
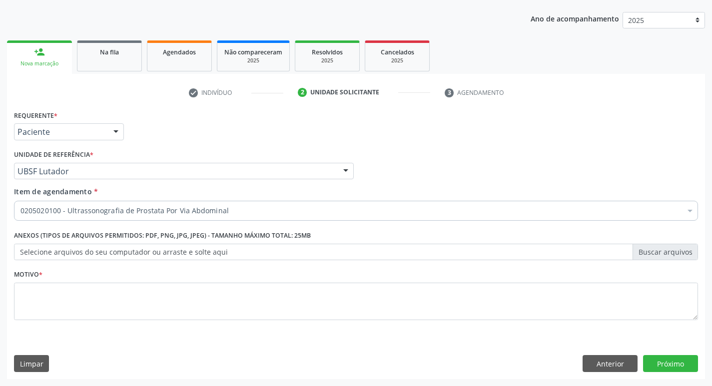
scroll to position [0, 0]
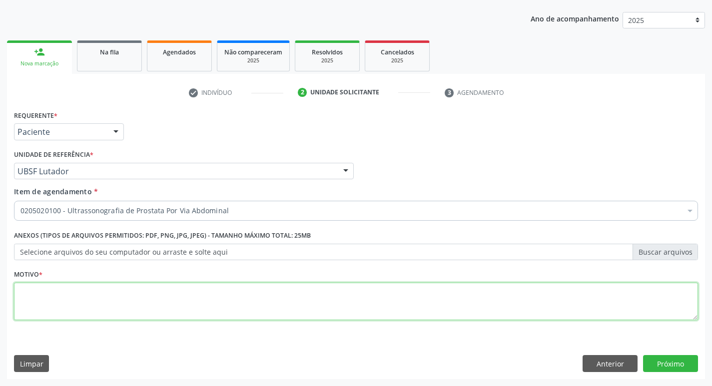
click at [124, 306] on textarea at bounding box center [356, 302] width 684 height 38
type textarea "AVALIAÇÃO"
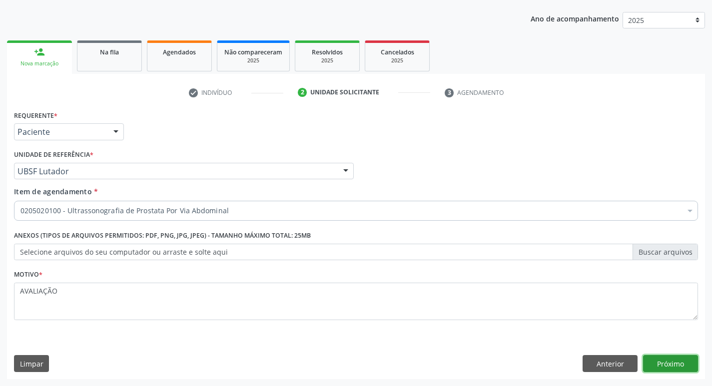
click at [672, 361] on button "Próximo" at bounding box center [670, 363] width 55 height 17
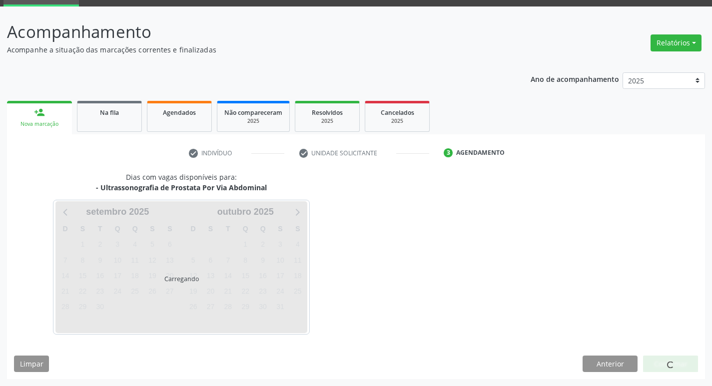
scroll to position [48, 0]
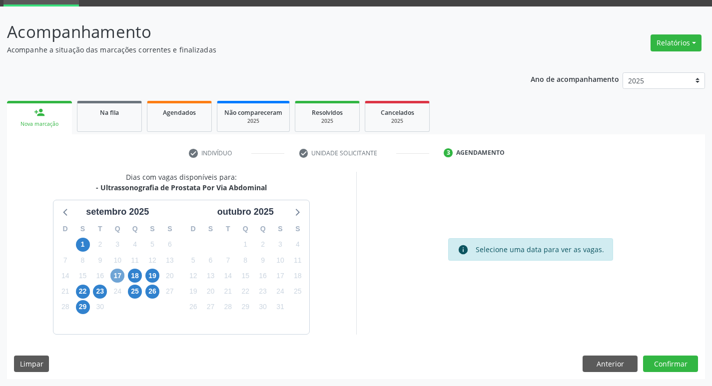
click at [119, 277] on span "17" at bounding box center [117, 276] width 14 height 14
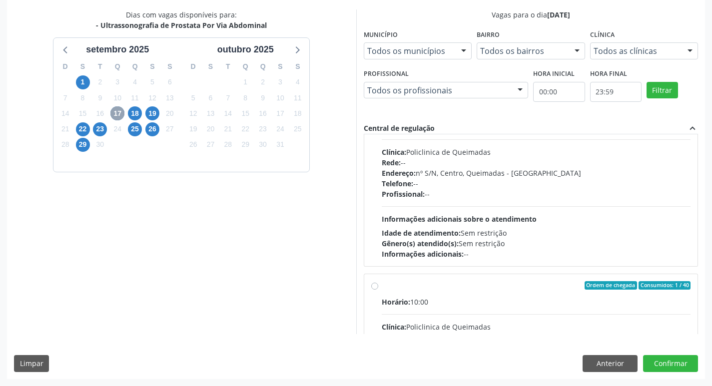
scroll to position [150, 0]
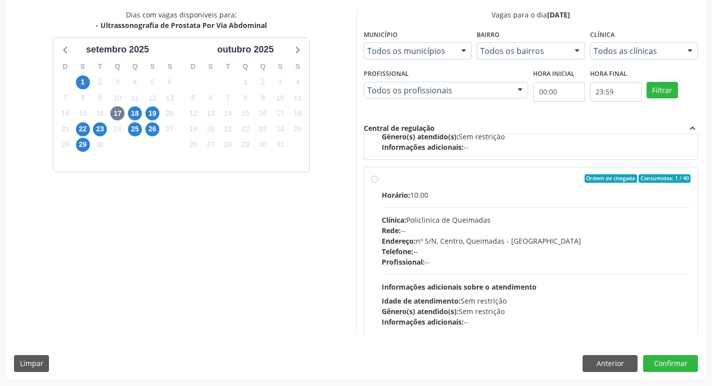
click at [582, 173] on div "Ordem de chegada Consumidos: 1 / 40 Horário: 10:00 Clínica: Policlinica de Quei…" at bounding box center [531, 250] width 334 height 167
radio input "true"
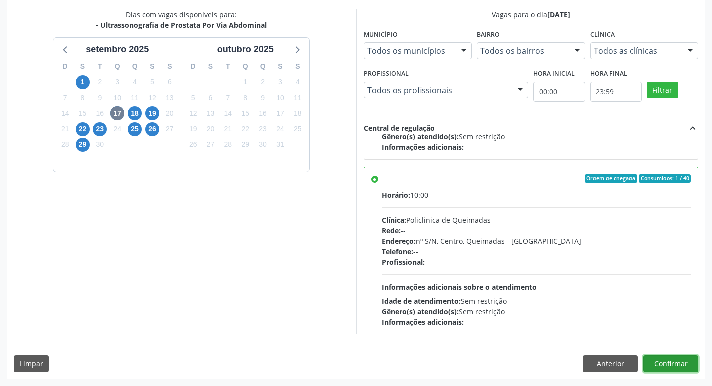
click at [671, 363] on button "Confirmar" at bounding box center [670, 363] width 55 height 17
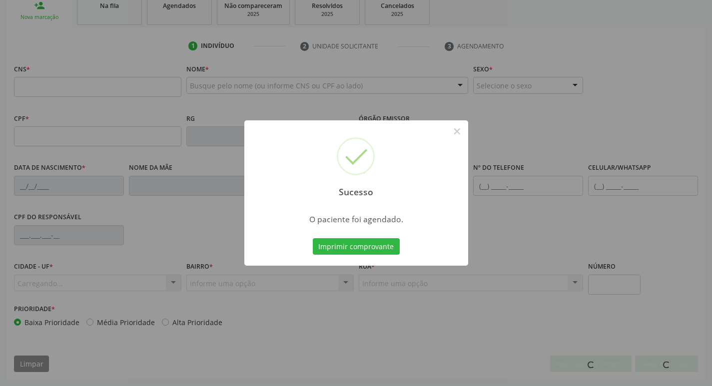
scroll to position [155, 0]
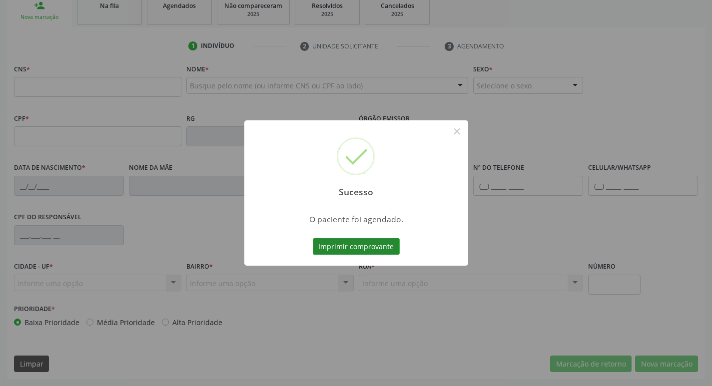
click at [365, 245] on button "Imprimir comprovante" at bounding box center [356, 246] width 87 height 17
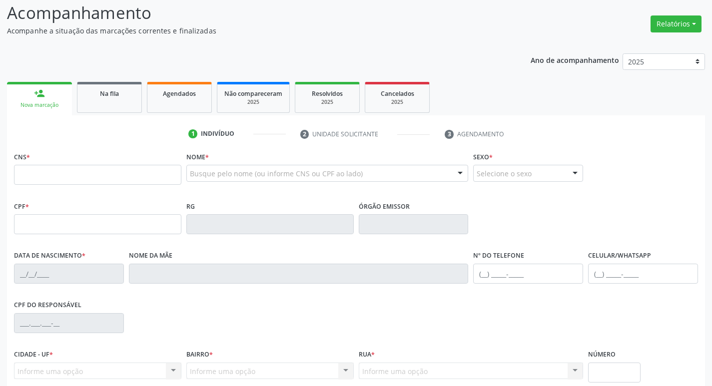
scroll to position [55, 0]
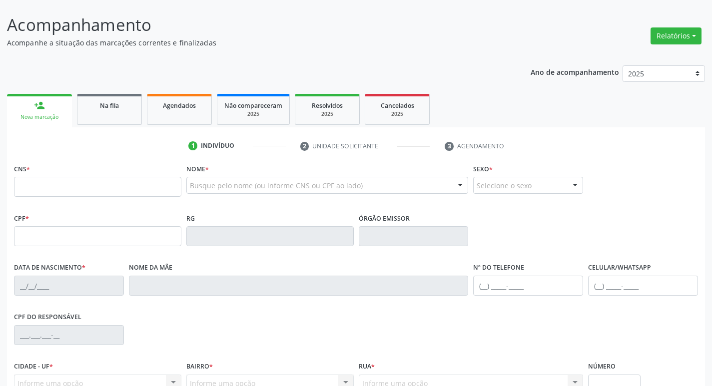
click at [134, 195] on input "text" at bounding box center [97, 187] width 167 height 20
